Goal: Task Accomplishment & Management: Manage account settings

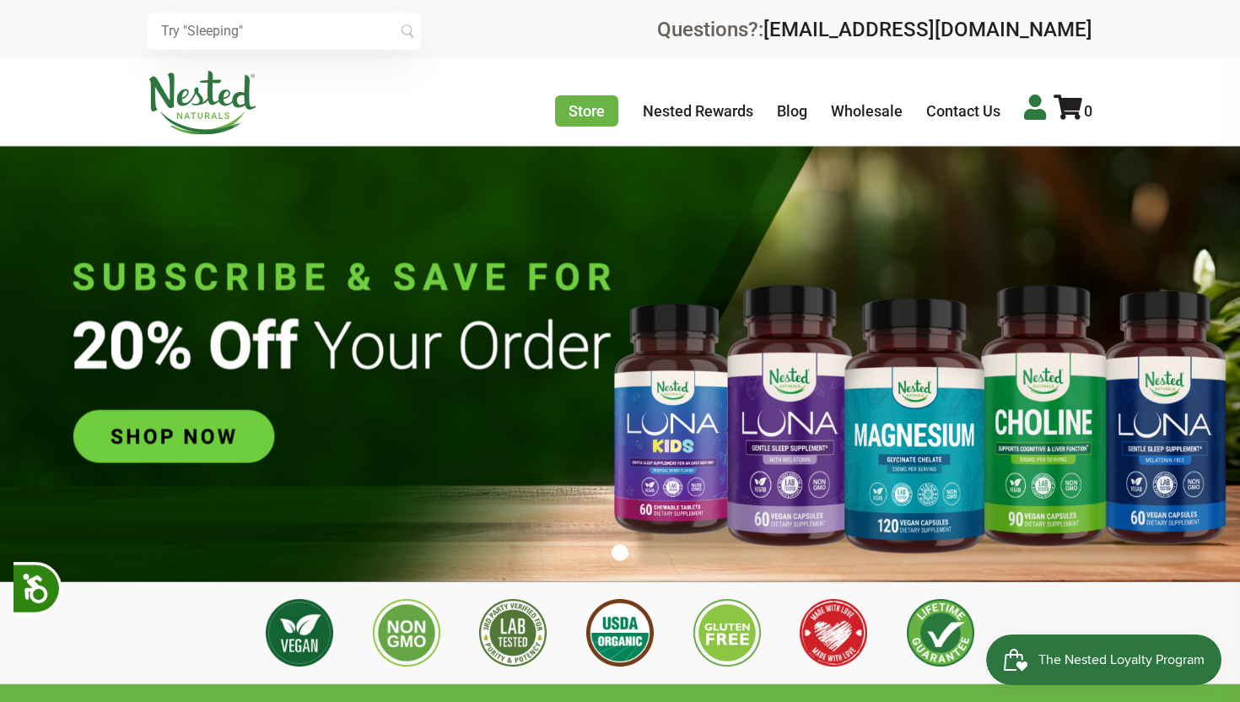
click at [1029, 111] on icon at bounding box center [1035, 106] width 22 height 25
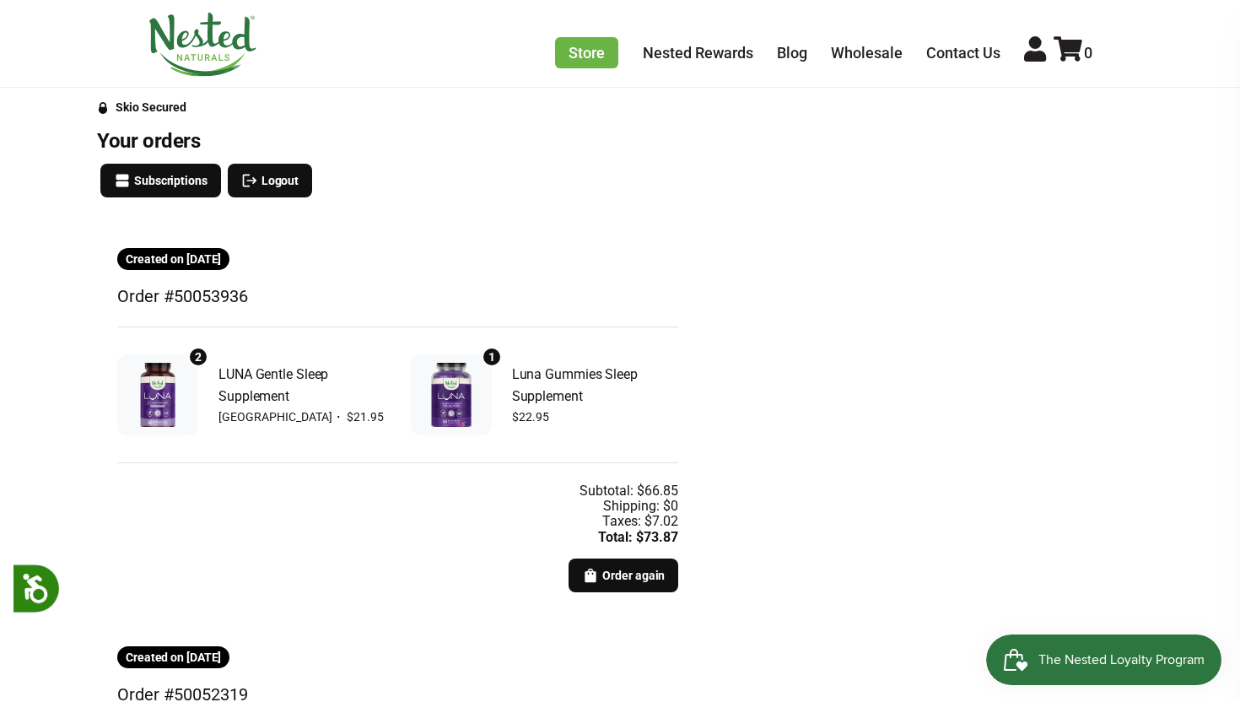
scroll to position [199, 0]
